Goal: Information Seeking & Learning: Stay updated

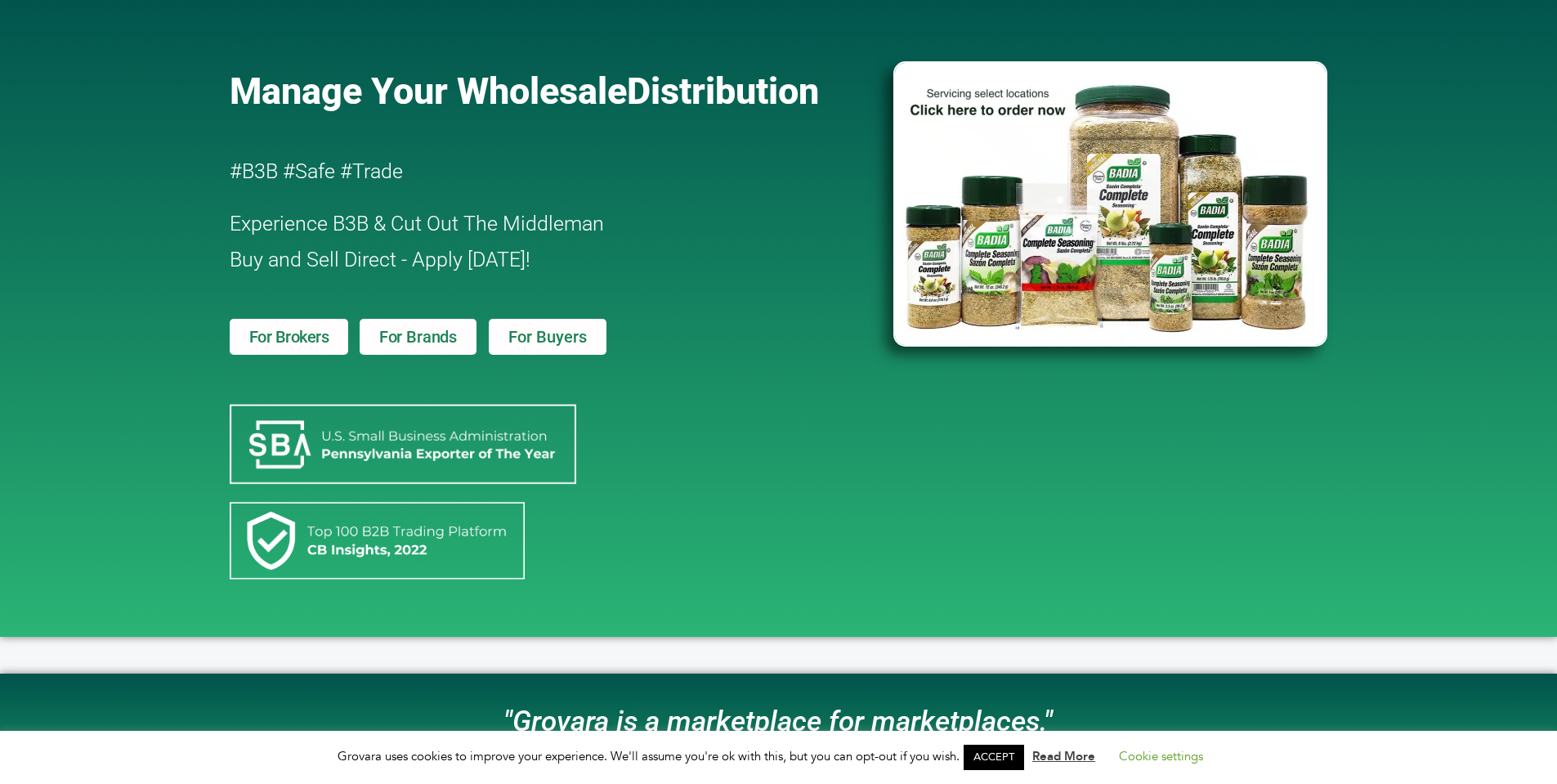
scroll to position [503, 0]
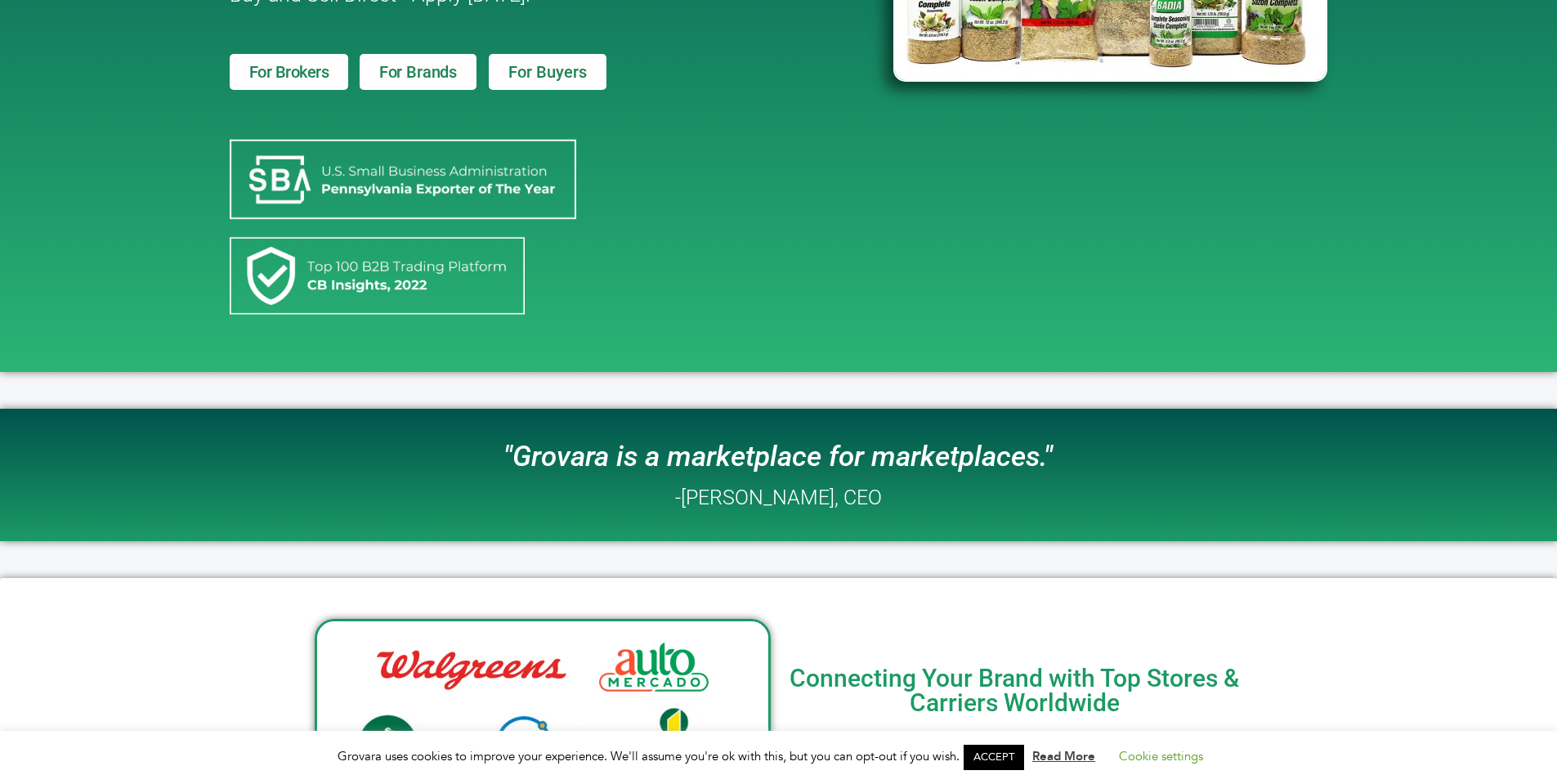
scroll to position [0, 0]
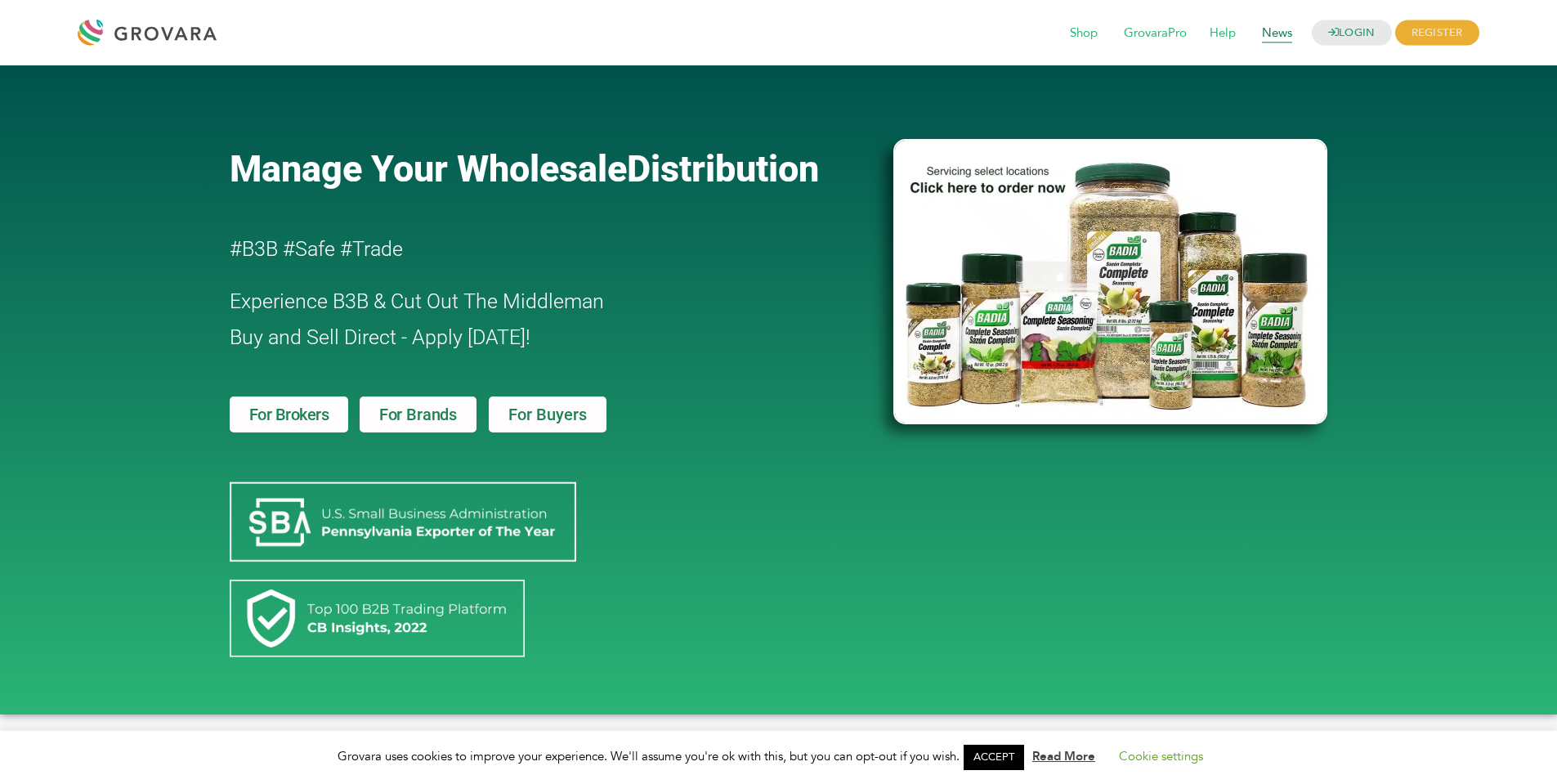
click at [1275, 27] on span "News" at bounding box center [1277, 34] width 53 height 31
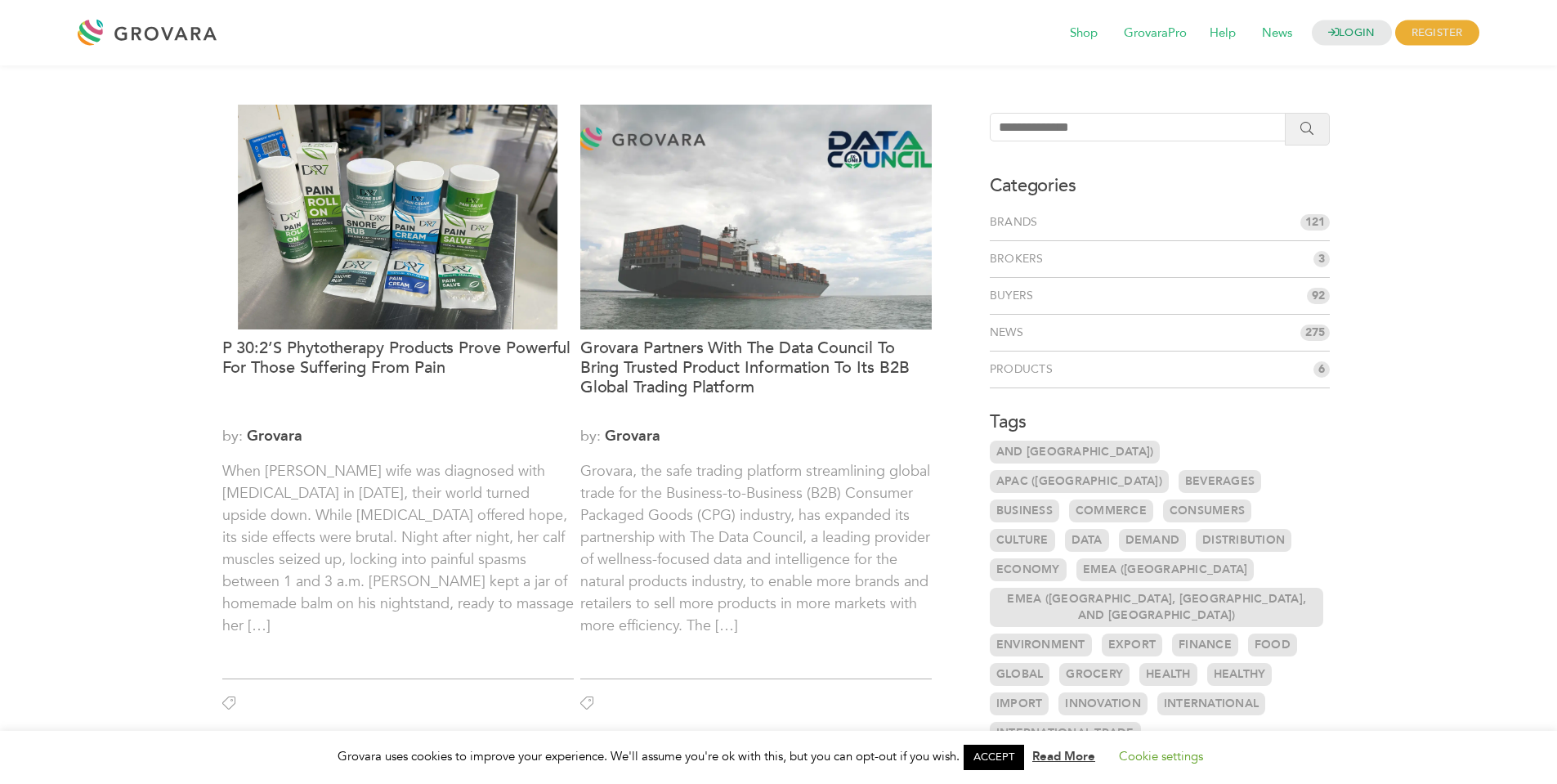
click at [1207, 325] on li "News 275" at bounding box center [1160, 333] width 341 height 37
click at [1314, 330] on span "275" at bounding box center [1315, 332] width 29 height 16
click at [1013, 335] on link "News" at bounding box center [1009, 332] width 40 height 16
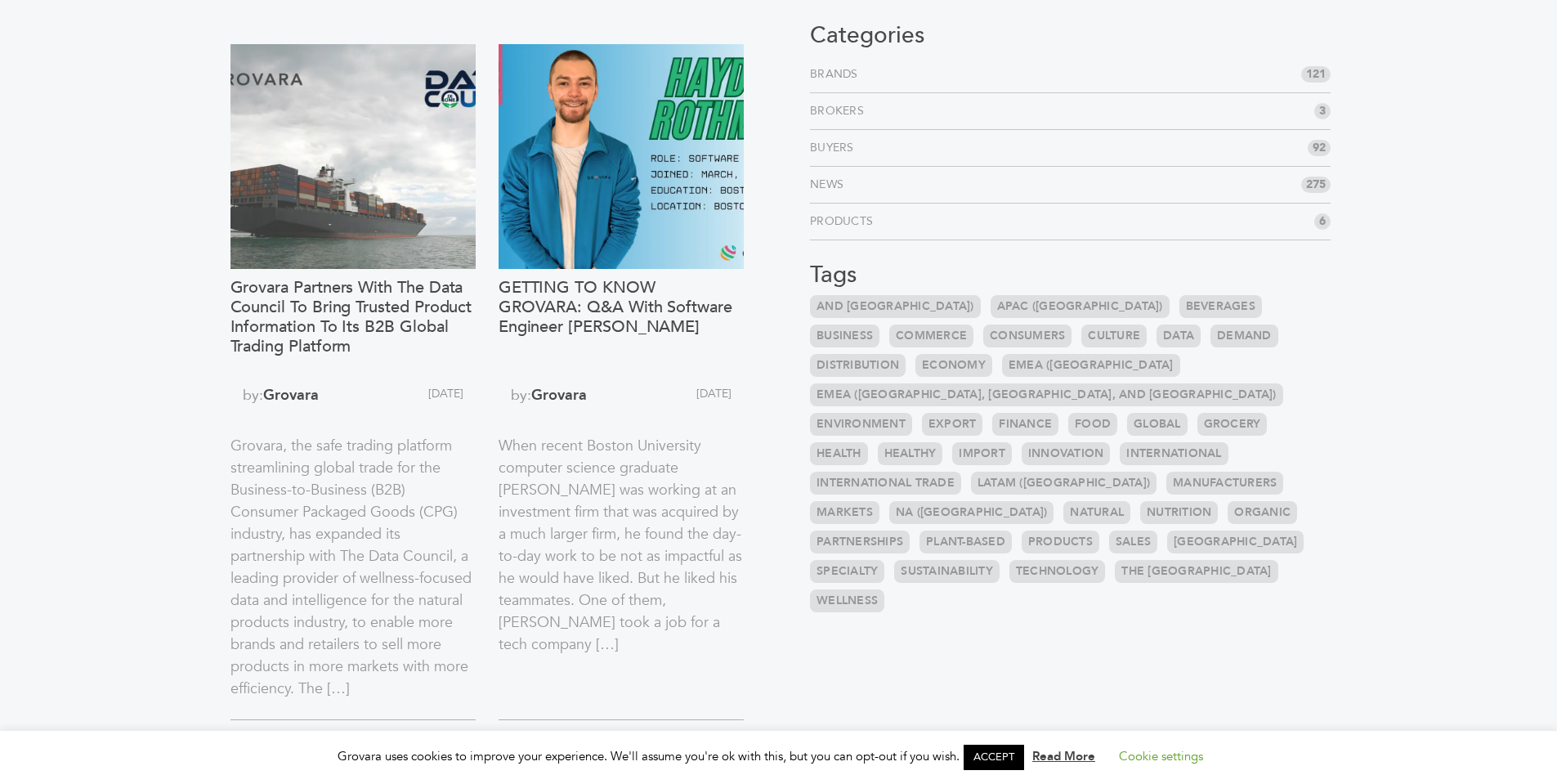
scroll to position [148, 0]
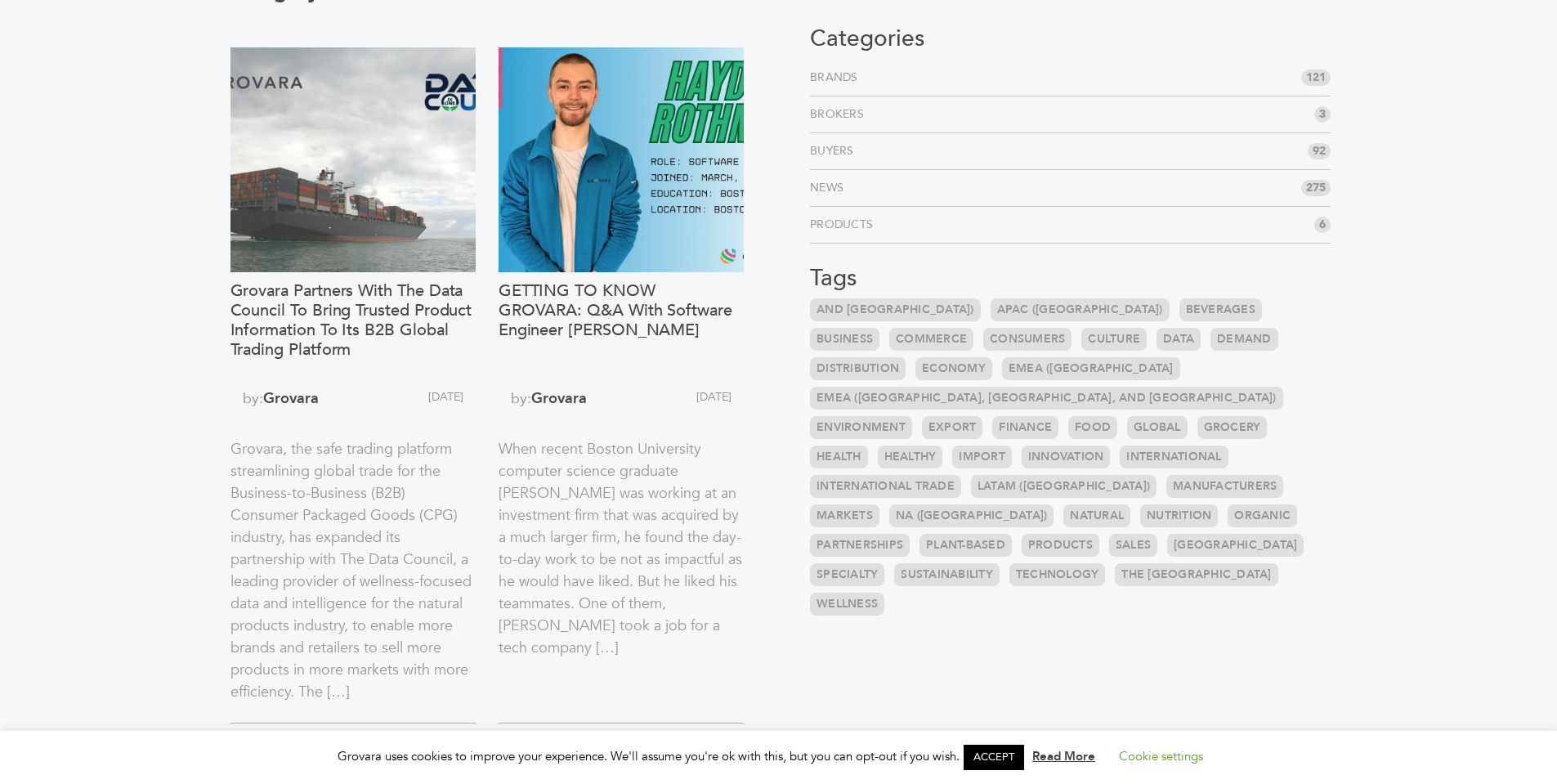
click at [844, 187] on link "News" at bounding box center [830, 187] width 40 height 16
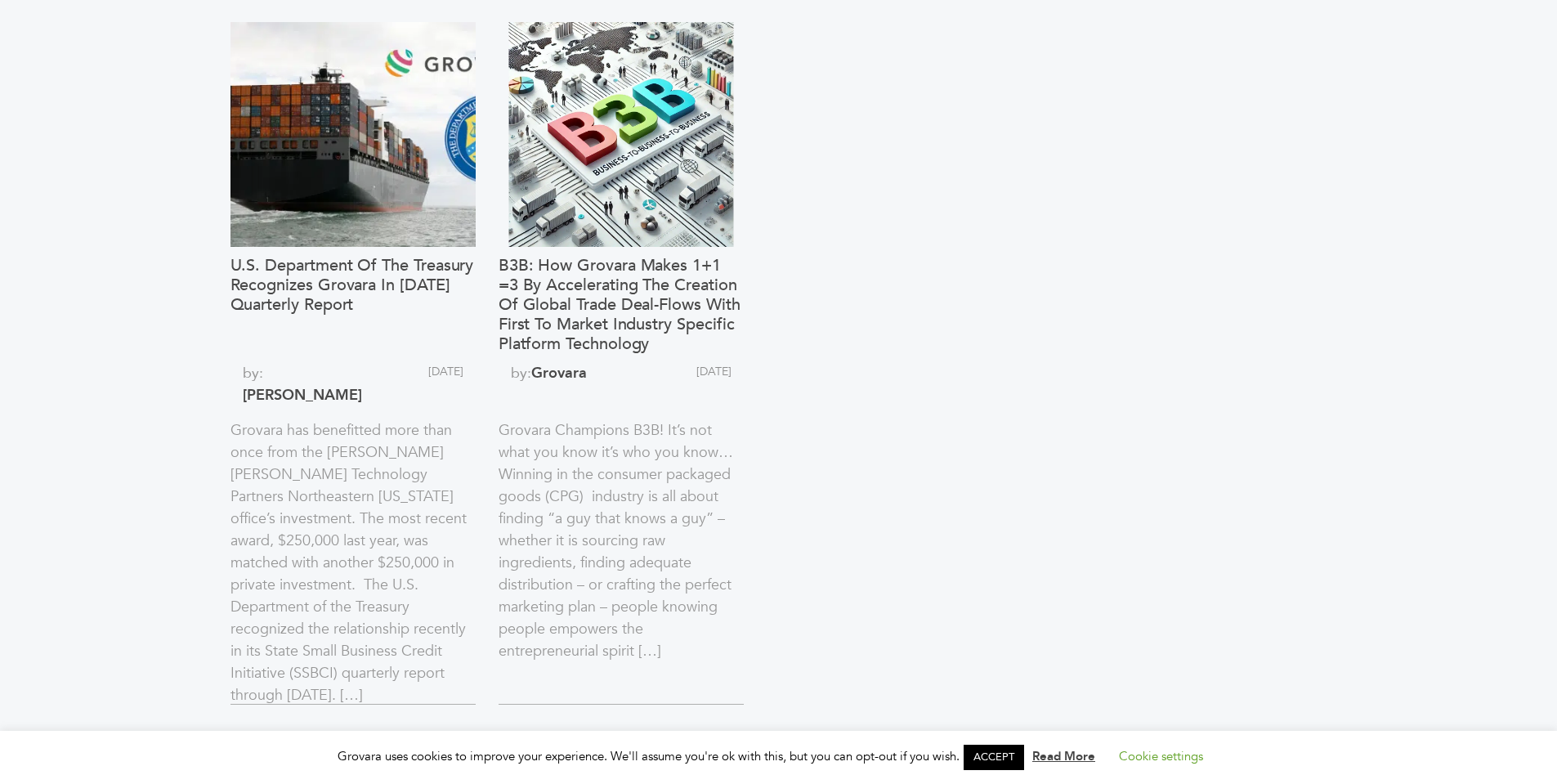
scroll to position [1641, 0]
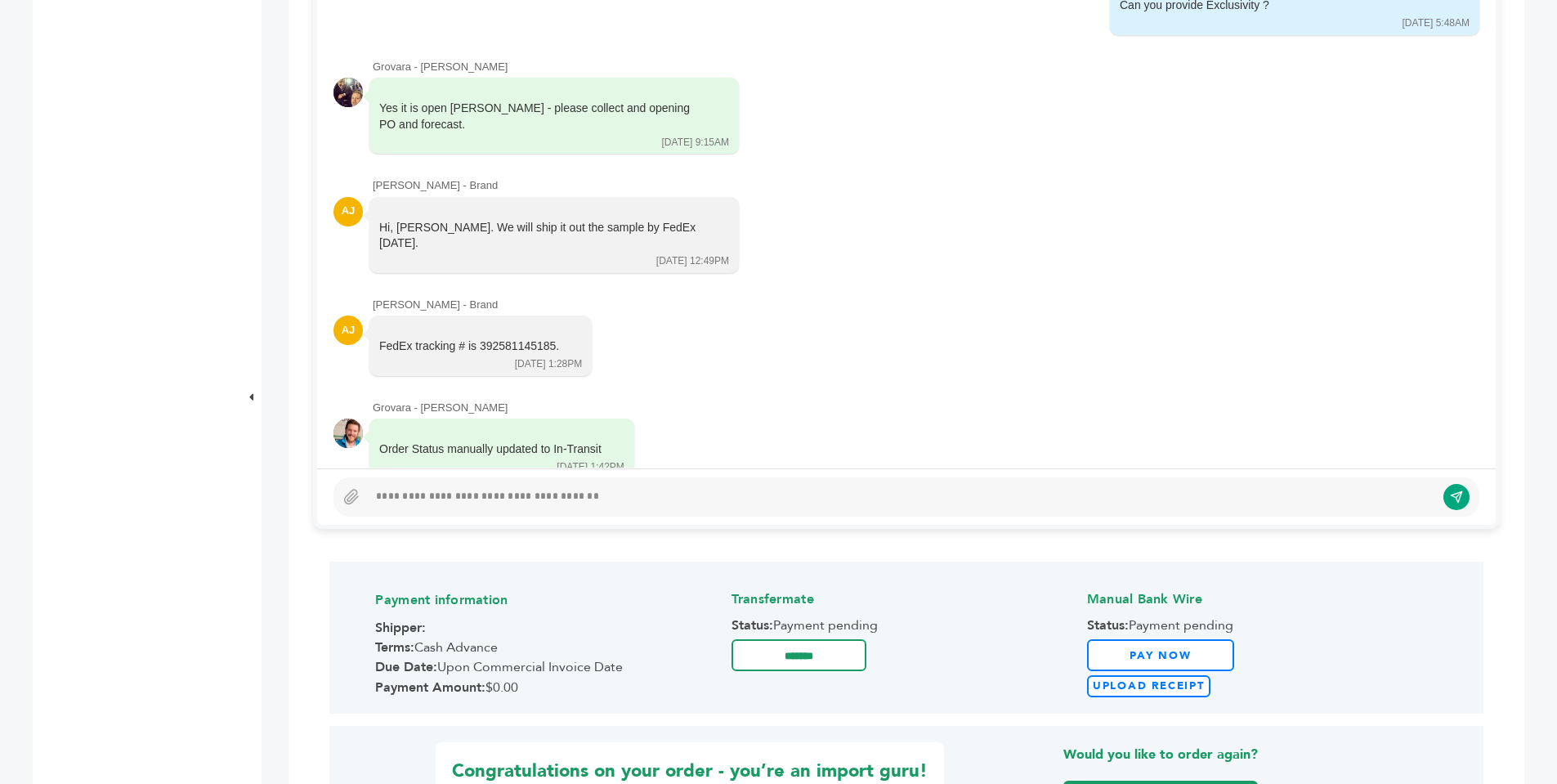
scroll to position [1790, 0]
